Goal: Task Accomplishment & Management: Use online tool/utility

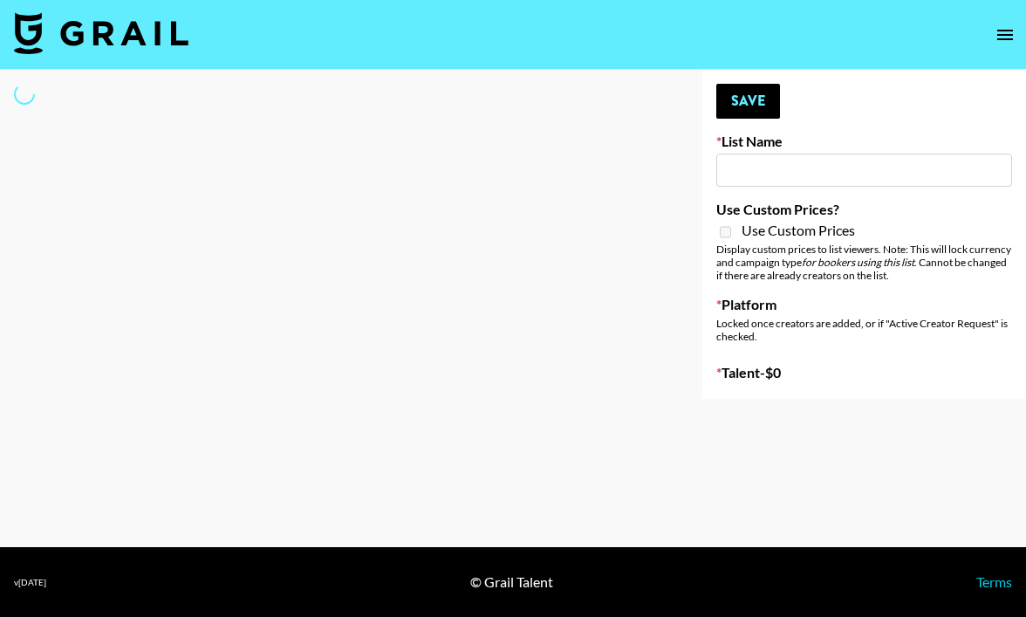
type input "The Smiths - Heaven Knows I’m Miserable Now"
select select "Song"
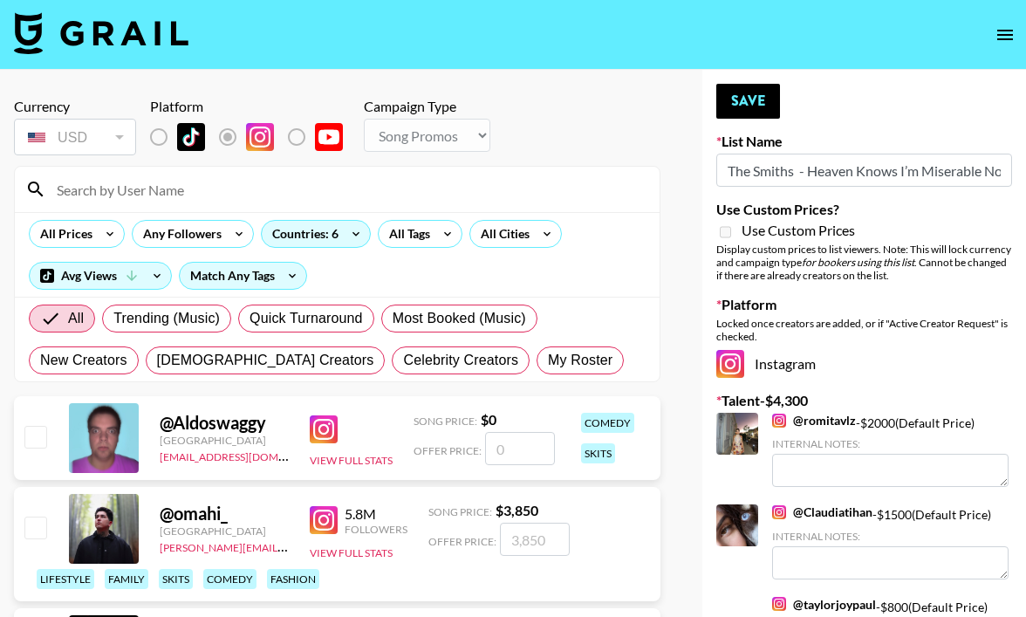
click at [213, 196] on input at bounding box center [347, 189] width 603 height 28
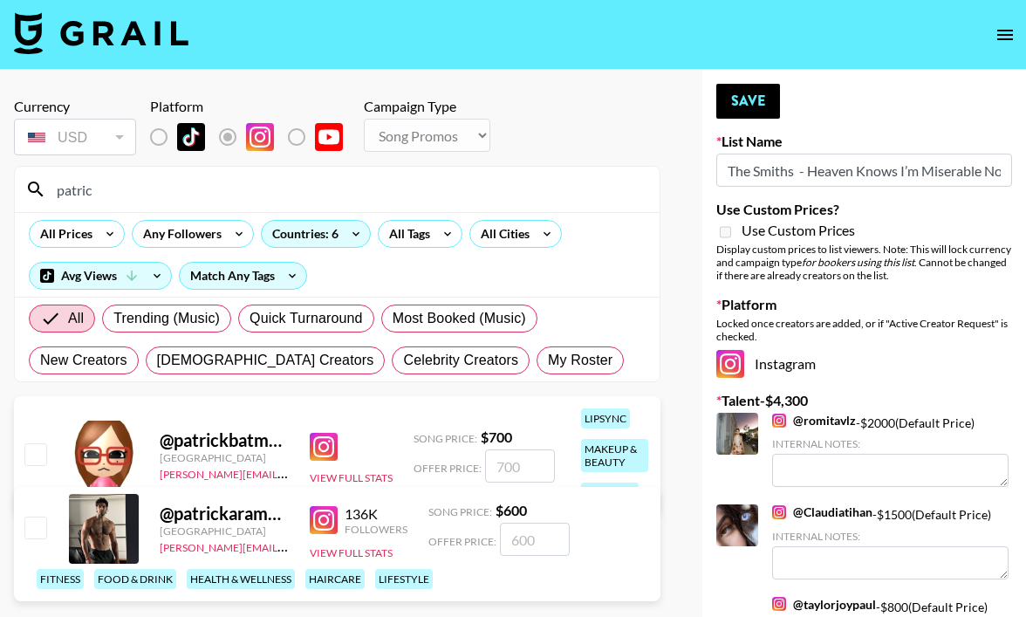
type input "patric"
click at [527, 542] on input "number" at bounding box center [535, 538] width 70 height 33
type input "5"
checkbox input "true"
type input "500"
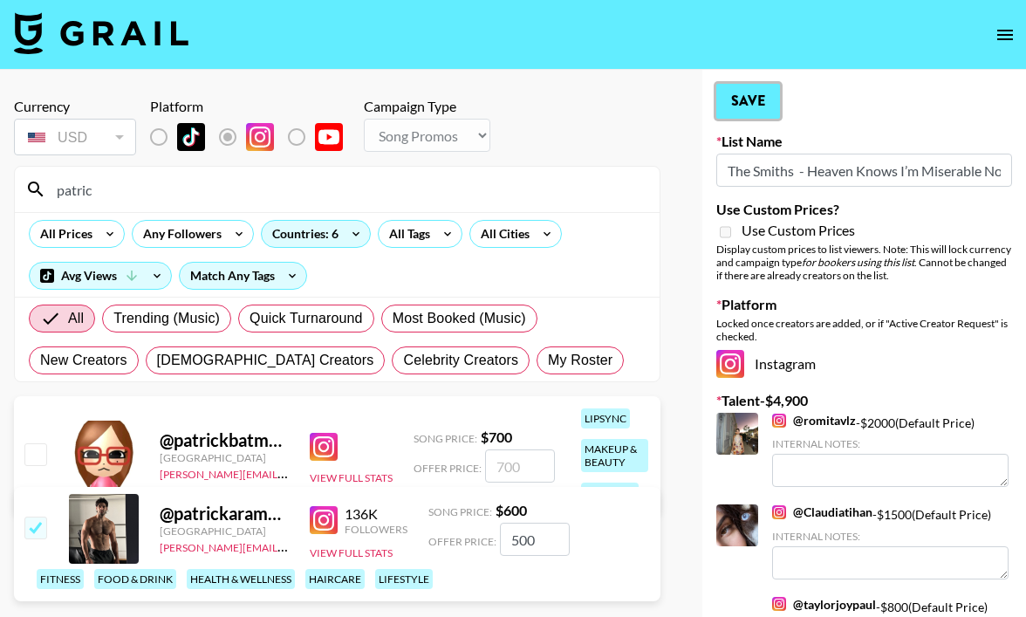
click at [749, 85] on button "Save" at bounding box center [748, 101] width 64 height 35
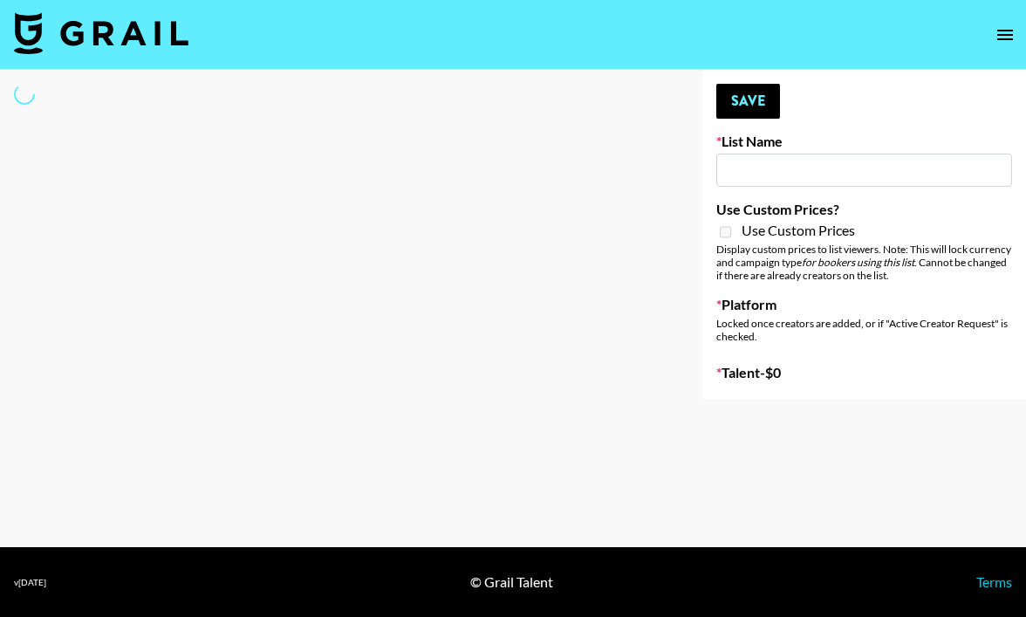
type input "Led Zeppelin - Whole Lotta Love IG"
select select "Song"
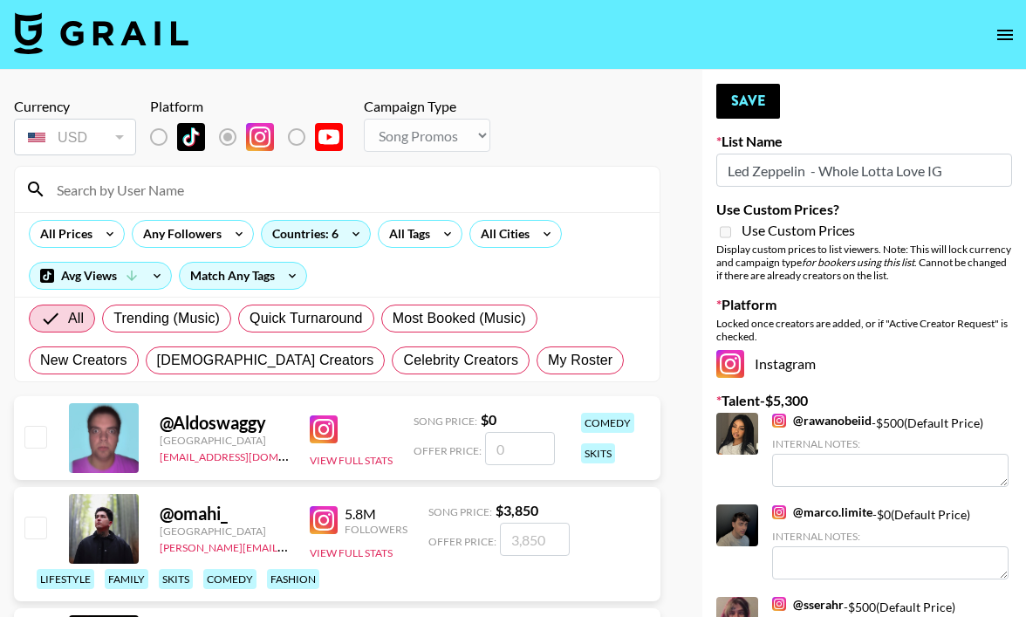
click at [508, 187] on input at bounding box center [347, 189] width 603 height 28
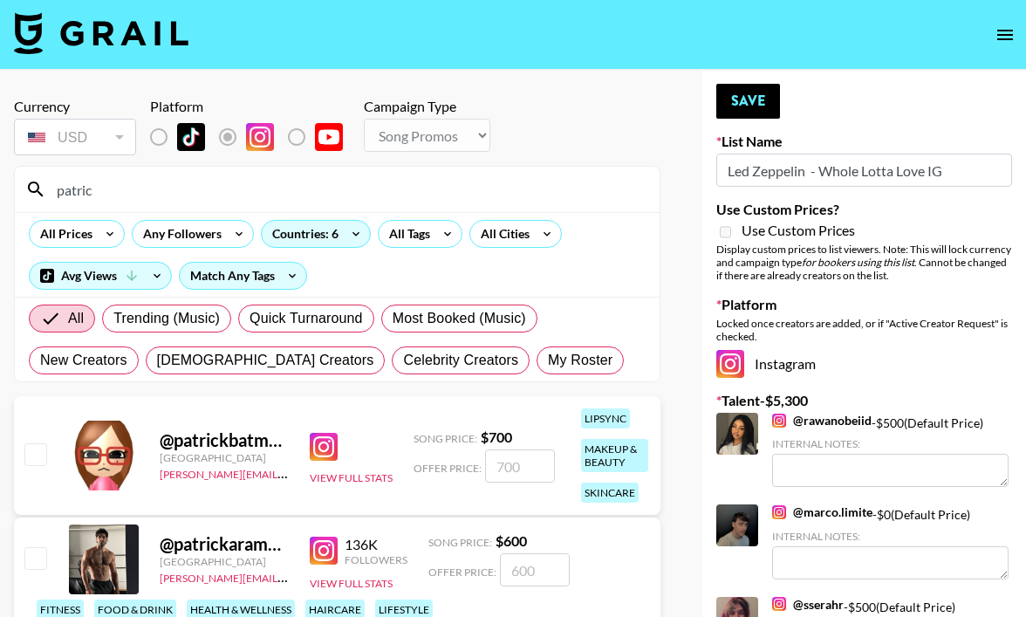
type input "patric"
click at [515, 562] on input "number" at bounding box center [535, 569] width 70 height 33
type input "5"
checkbox input "true"
type input "500"
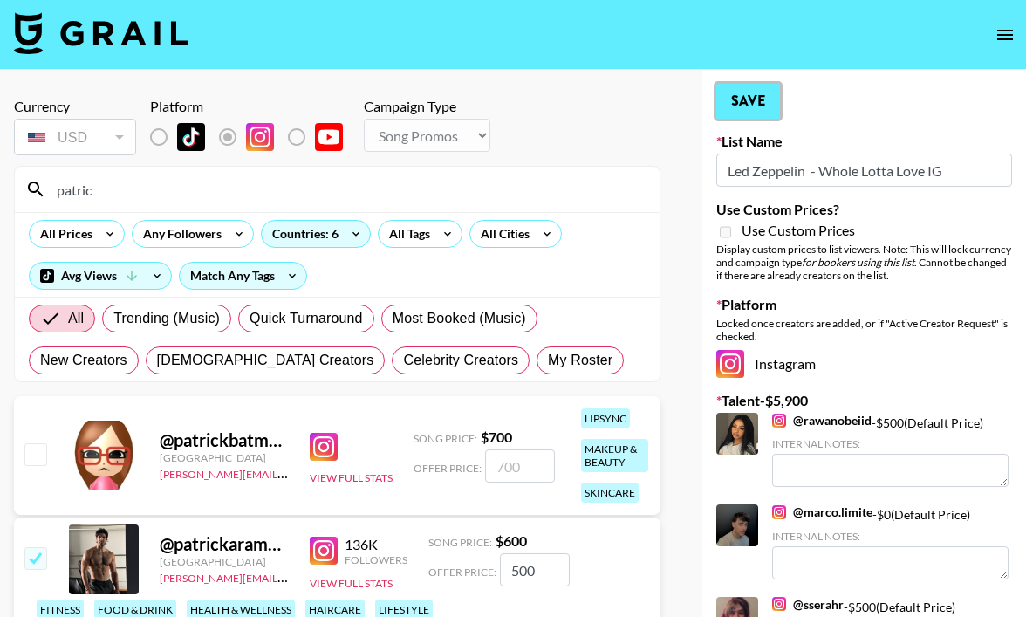
click at [743, 107] on button "Save" at bounding box center [748, 101] width 64 height 35
